Goal: Find contact information: Find contact information

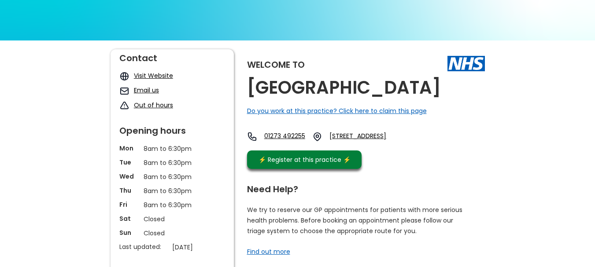
scroll to position [88, 0]
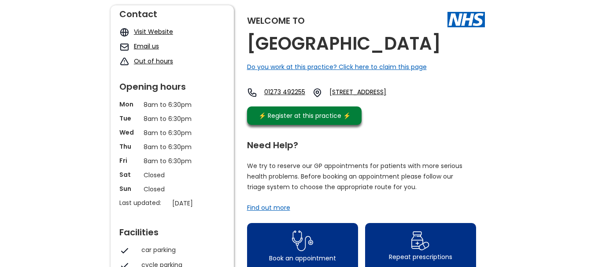
click at [159, 45] on link "Email us" at bounding box center [146, 46] width 25 height 9
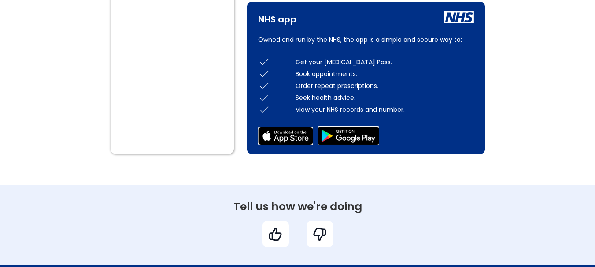
scroll to position [699, 0]
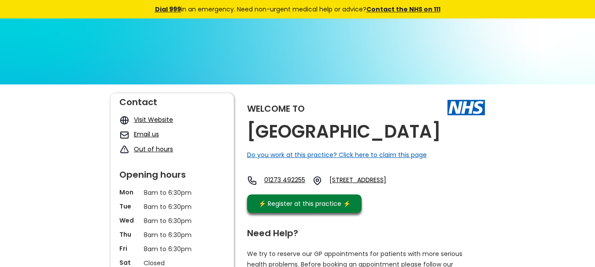
click at [133, 136] on div at bounding box center [124, 135] width 19 height 10
click at [143, 136] on link "Email us" at bounding box center [146, 134] width 25 height 9
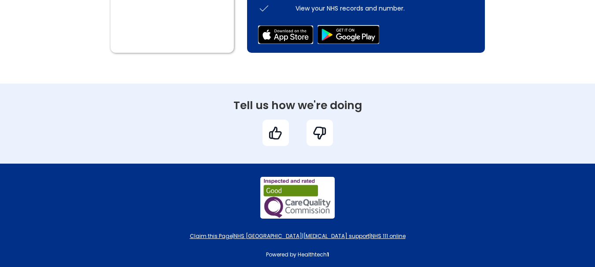
scroll to position [699, 0]
